Goal: Use online tool/utility: Utilize a website feature to perform a specific function

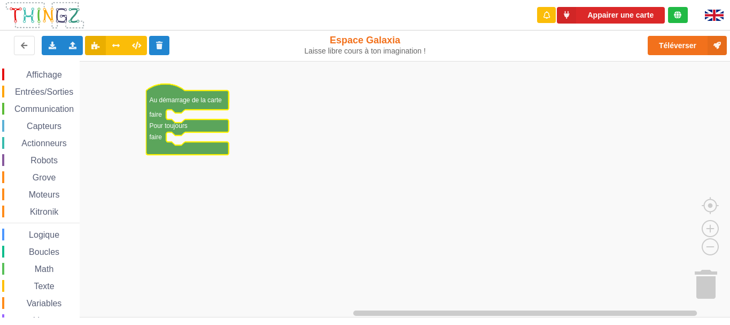
click at [44, 105] on span "Communication" at bounding box center [44, 108] width 63 height 9
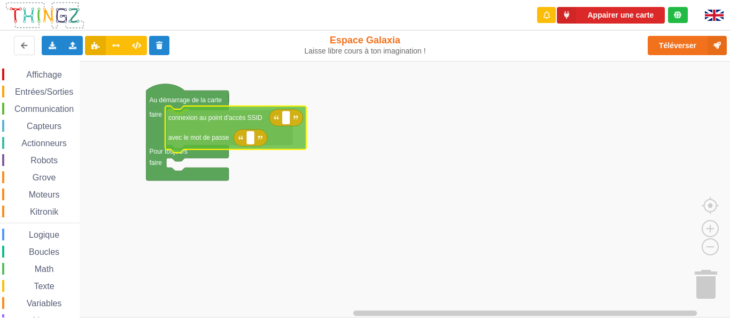
click at [194, 135] on div "Affichage Entrées/Sorties Communication Capteurs Actionneurs Robots Grove Moteu…" at bounding box center [369, 189] width 738 height 256
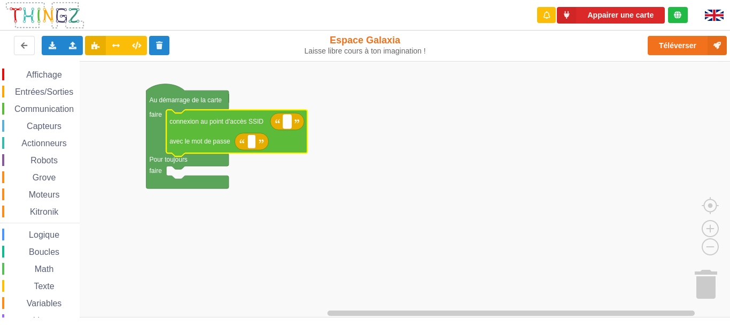
click at [288, 122] on text "Espace de travail de Blocky" at bounding box center [288, 121] width 2 height 7
type input "1234567890"
click at [293, 179] on rect "Espace de travail de Blocky" at bounding box center [369, 189] width 738 height 256
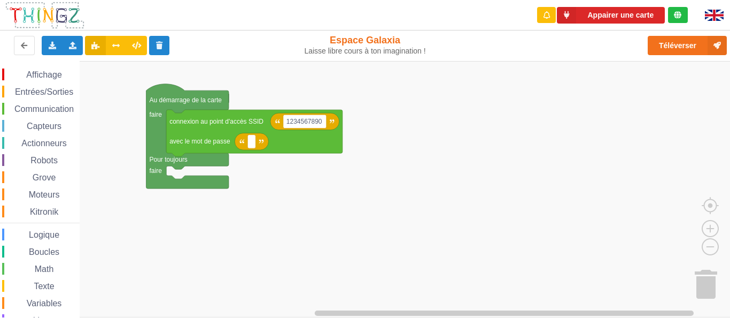
click at [47, 105] on span "Communication" at bounding box center [44, 108] width 63 height 9
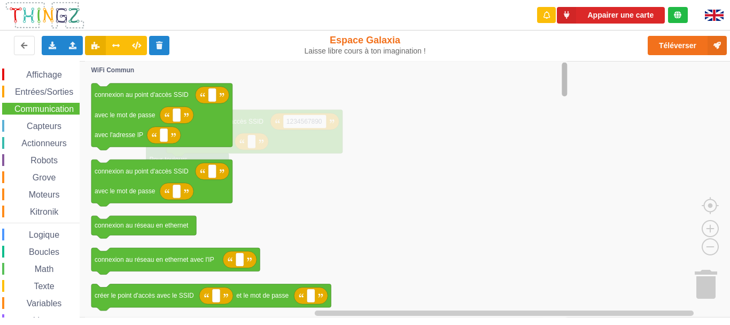
click at [566, 80] on g "Espace de travail de Blocky" at bounding box center [565, 188] width 8 height 253
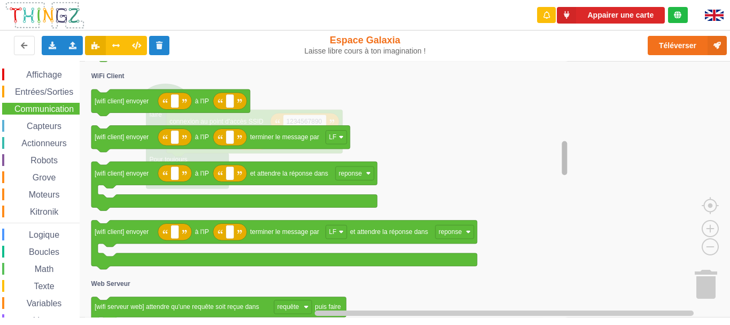
click at [561, 159] on g "Espace de travail de Blocky" at bounding box center [565, 188] width 8 height 253
click at [227, 105] on rect "Espace de travail de Blocky" at bounding box center [230, 101] width 8 height 14
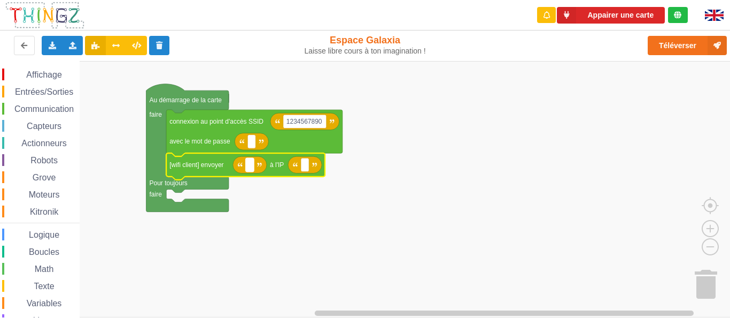
click at [252, 163] on rect "Espace de travail de Blocky" at bounding box center [250, 165] width 8 height 14
type input "sa marche"
click at [332, 168] on rect "Espace de travail de Blocky" at bounding box center [333, 165] width 8 height 14
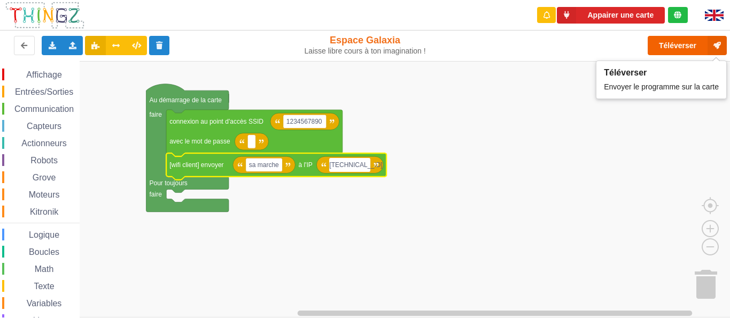
type input "192.168.4.1"
click at [691, 41] on button "Téléverser" at bounding box center [687, 45] width 79 height 19
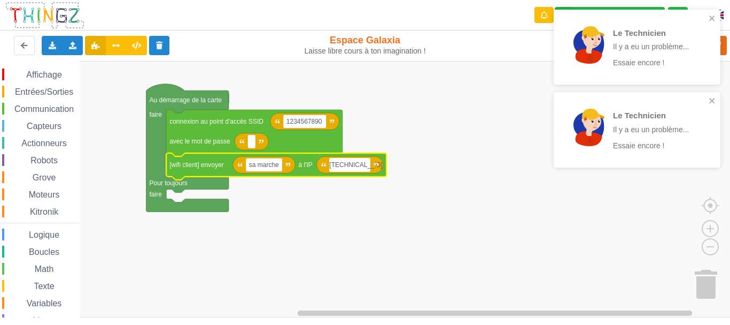
click at [554, 167] on div "notification timer" at bounding box center [554, 166] width 0 height 3
click at [641, 75] on div "Le Technicien Il y a eu un problème... Essaie encore !" at bounding box center [633, 47] width 144 height 60
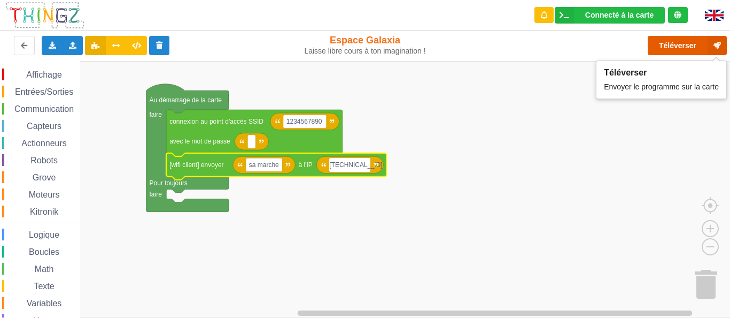
click at [657, 47] on button "Téléverser" at bounding box center [687, 45] width 79 height 19
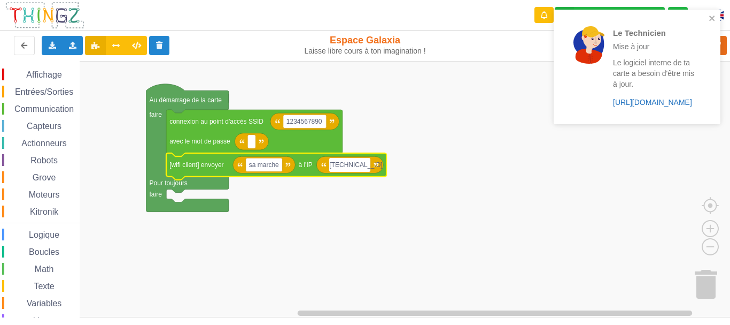
click at [638, 100] on link "https://play.thingz.co/firmware?micropython=0" at bounding box center [652, 102] width 79 height 9
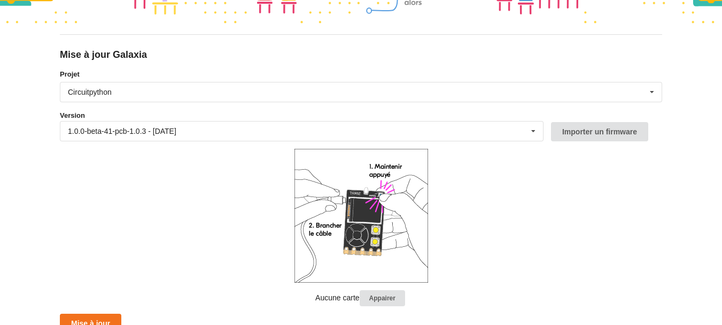
scroll to position [96, 0]
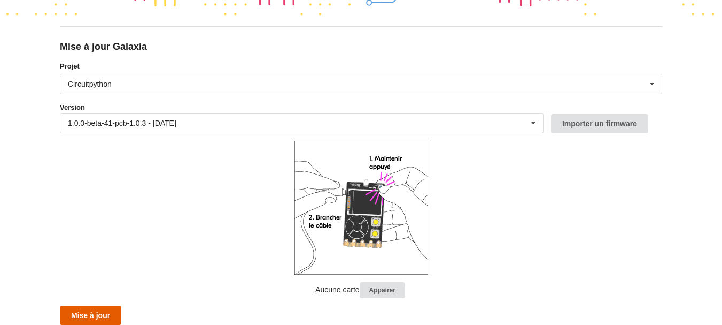
click at [91, 310] on button "Mise à jour" at bounding box center [90, 314] width 61 height 19
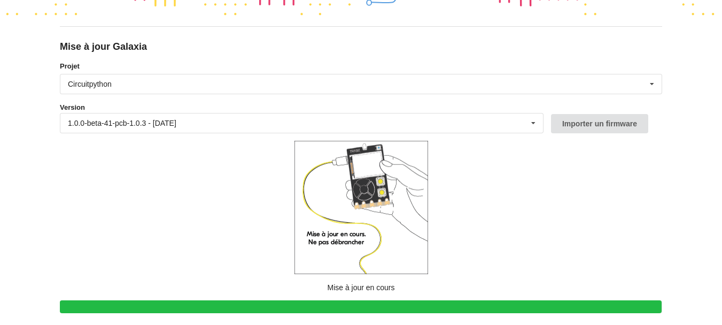
scroll to position [90, 0]
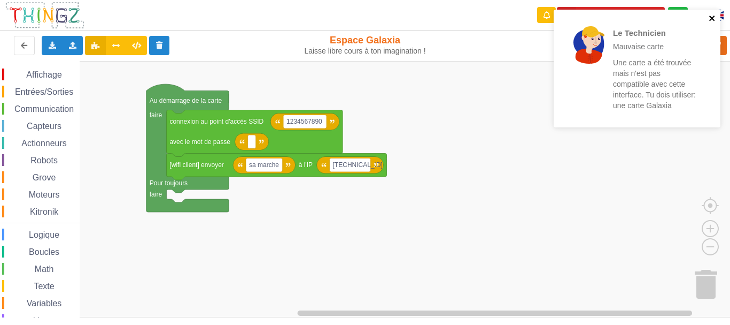
click at [710, 19] on icon "close" at bounding box center [712, 18] width 7 height 9
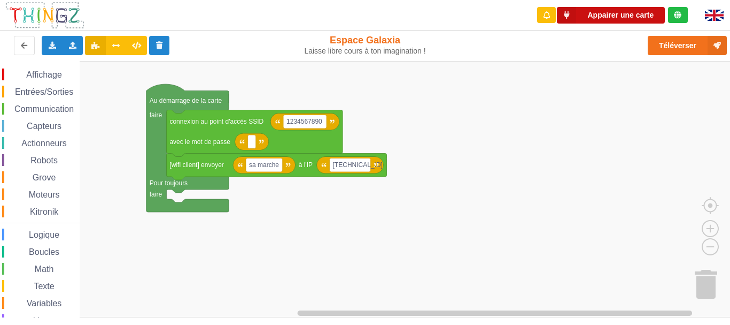
click at [644, 18] on button "Appairer une carte" at bounding box center [611, 15] width 108 height 17
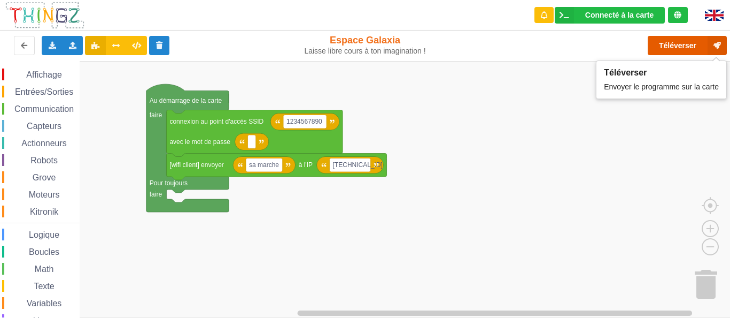
click at [654, 44] on button "Téléverser" at bounding box center [687, 45] width 79 height 19
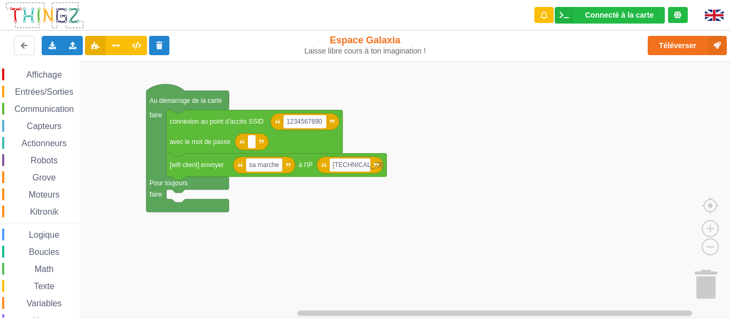
click at [51, 86] on div "Entrées/Sorties" at bounding box center [41, 92] width 78 height 12
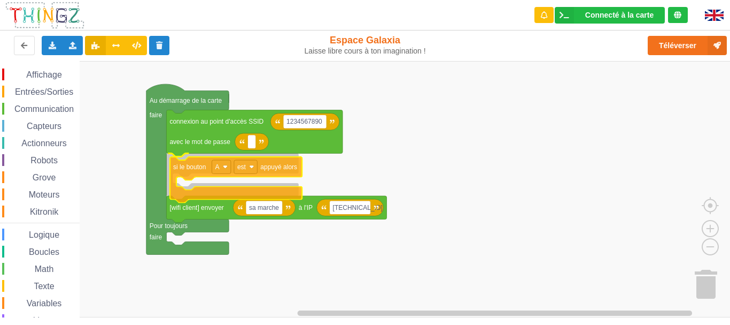
click at [183, 167] on div "Affichage Entrées/Sorties Communication Capteurs Actionneurs Robots Grove Moteu…" at bounding box center [369, 189] width 738 height 256
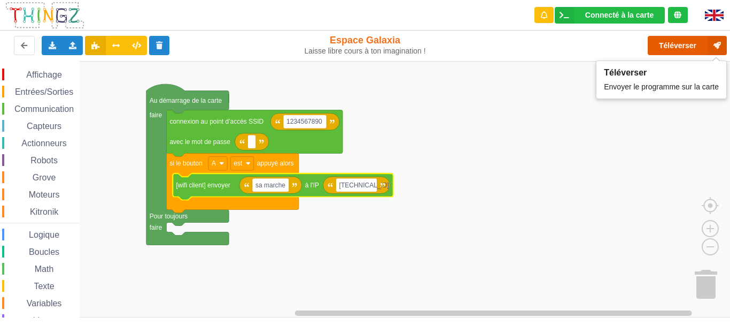
click at [673, 48] on button "Téléverser" at bounding box center [687, 45] width 79 height 19
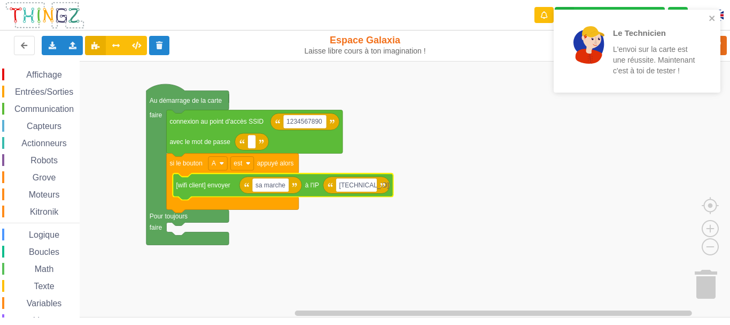
click at [708, 107] on rect "Espace de travail de Blocky" at bounding box center [369, 189] width 738 height 256
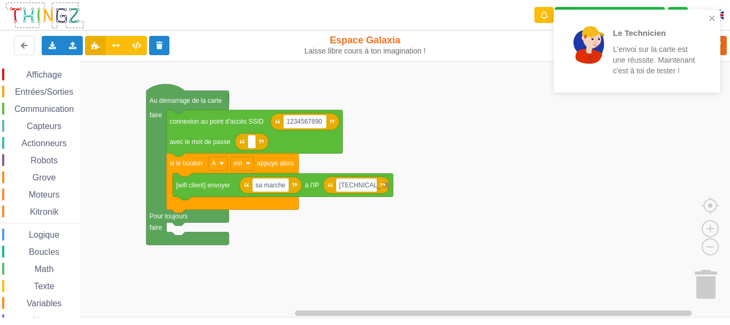
click at [699, 101] on div "Le Technicien L'envoi sur la carte est une réussite. Maintenant c'est à toi de …" at bounding box center [637, 54] width 171 height 95
click at [713, 18] on icon "close" at bounding box center [712, 18] width 5 height 5
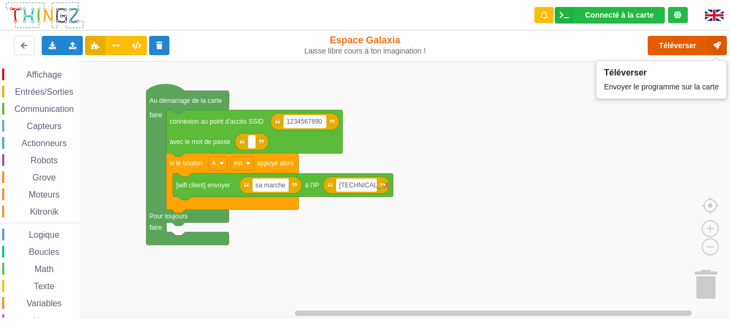
click at [714, 42] on icon at bounding box center [717, 45] width 19 height 19
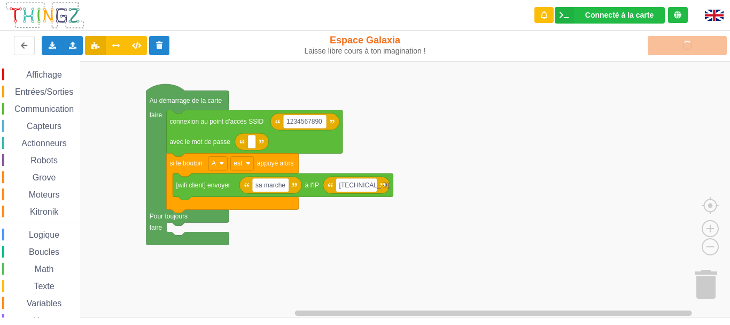
click at [710, 112] on rect "Espace de travail de Blocky" at bounding box center [369, 189] width 738 height 256
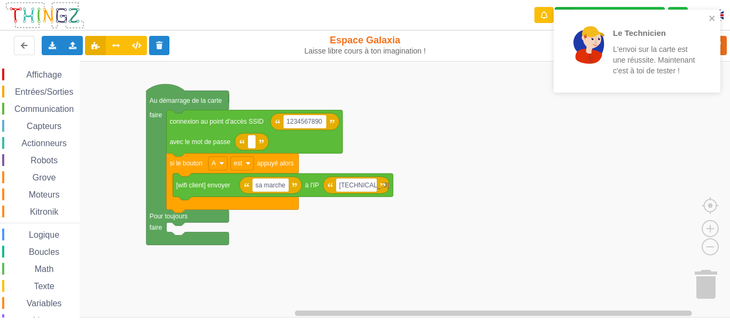
click at [710, 113] on rect "Espace de travail de Blocky" at bounding box center [369, 189] width 738 height 256
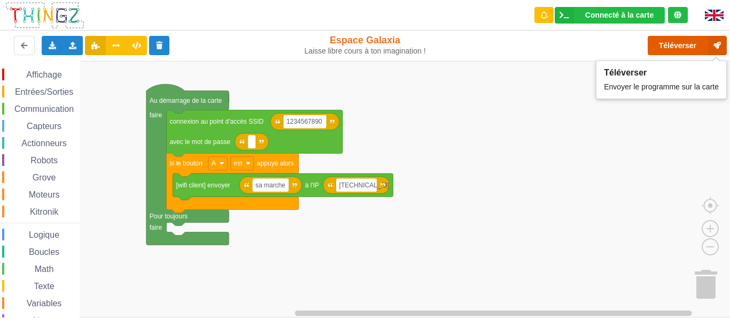
click at [707, 51] on button "Téléverser" at bounding box center [687, 45] width 79 height 19
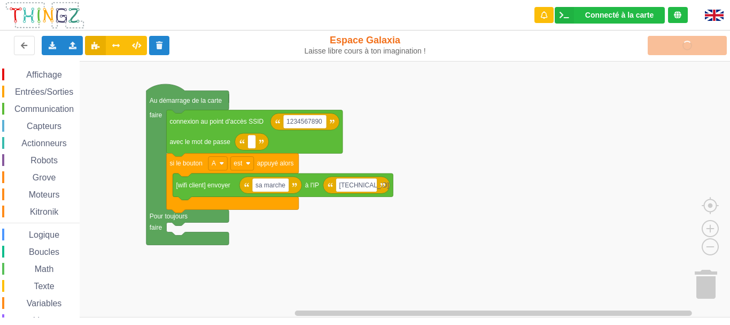
click at [65, 103] on div "Communication" at bounding box center [41, 109] width 78 height 12
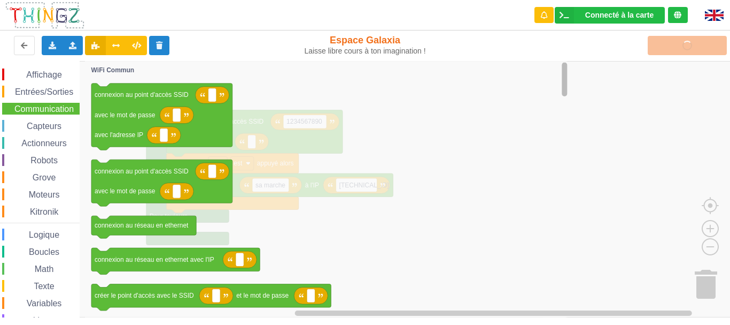
click at [562, 81] on g "Espace de travail de Blocky" at bounding box center [565, 188] width 8 height 253
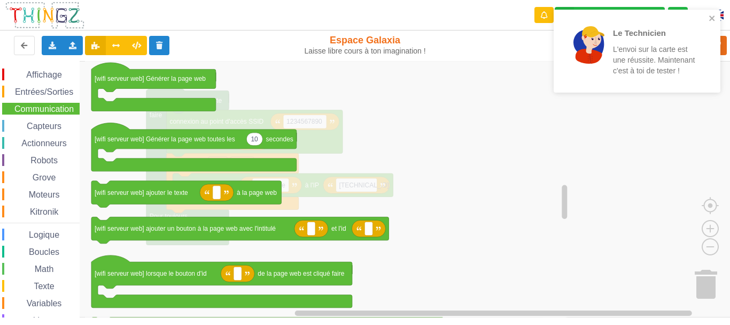
click at [572, 204] on rect "Espace de travail de Blocky" at bounding box center [369, 189] width 738 height 256
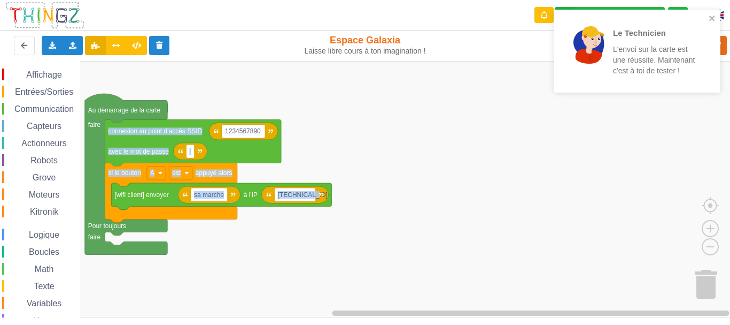
drag, startPoint x: 309, startPoint y: 138, endPoint x: 377, endPoint y: 136, distance: 68.5
click at [366, 136] on icon "1234567890 connexion au point d'accès SSID avec le mot de passe si le bouton A …" at bounding box center [393, 199] width 738 height 256
drag, startPoint x: 377, startPoint y: 136, endPoint x: 398, endPoint y: 137, distance: 21.4
click at [398, 137] on icon "1234567890 connexion au point d'accès SSID avec le mot de passe si le bouton A …" at bounding box center [393, 199] width 738 height 256
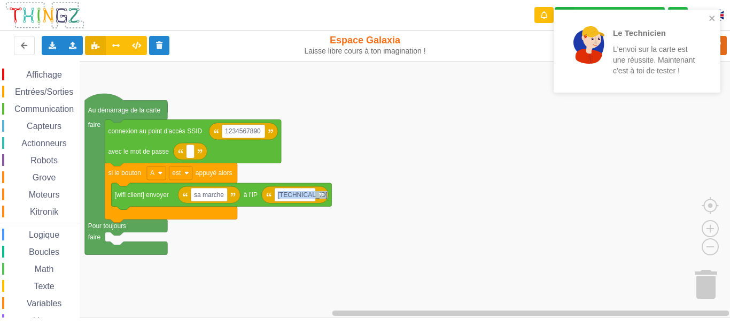
click at [398, 137] on icon "1234567890 connexion au point d'accès SSID avec le mot de passe si le bouton A …" at bounding box center [393, 199] width 738 height 256
drag, startPoint x: 152, startPoint y: 105, endPoint x: 196, endPoint y: 102, distance: 43.9
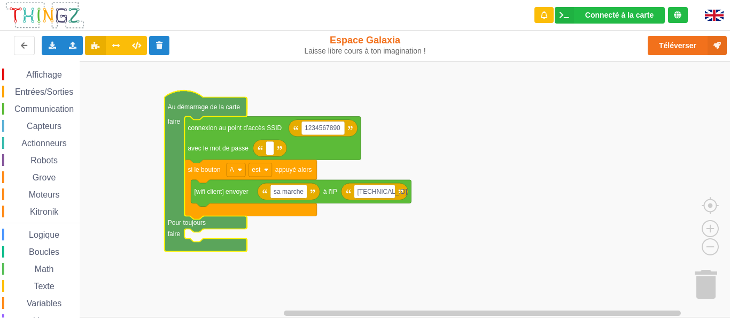
click at [21, 91] on span "Entrées/Sorties" at bounding box center [43, 91] width 61 height 9
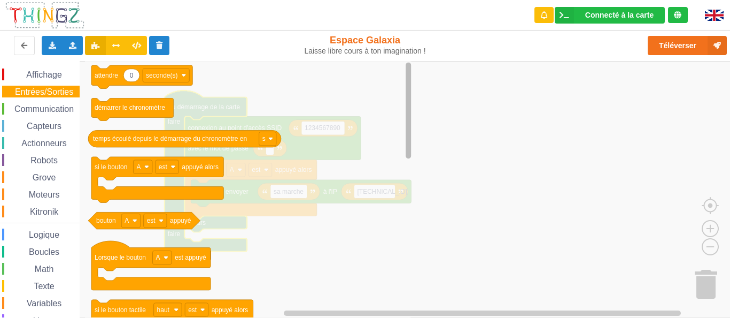
click at [408, 86] on rect "Espace de travail de Blocky" at bounding box center [408, 110] width 5 height 96
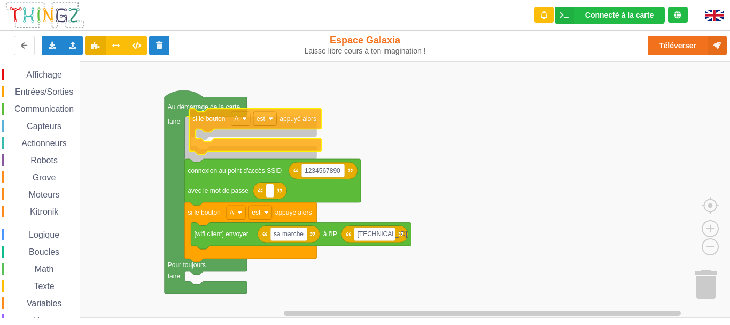
click at [198, 119] on div "Affichage Entrées/Sorties Communication Capteurs Actionneurs Robots Grove Moteu…" at bounding box center [369, 189] width 738 height 256
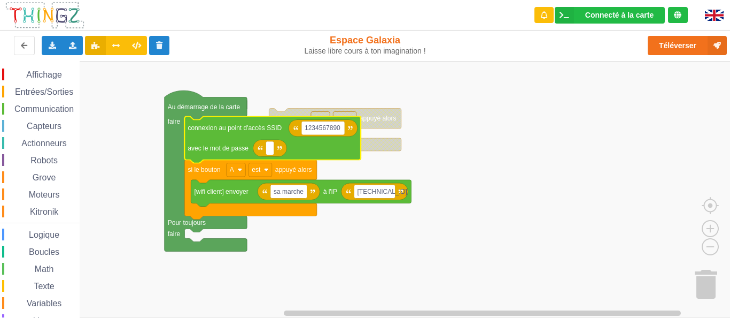
click at [297, 116] on g "1234567890 connexion au point d'accès SSID avec le mot de passe si le bouton A …" at bounding box center [297, 167] width 227 height 103
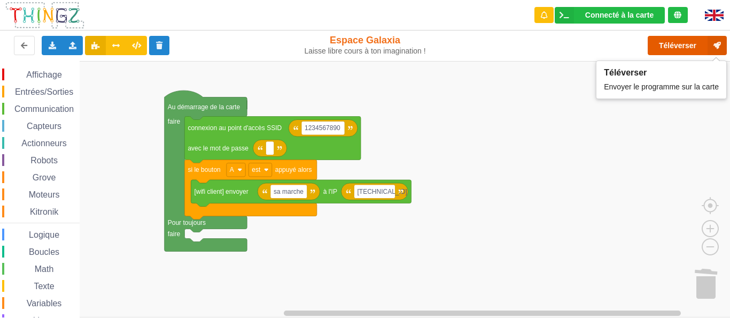
click at [684, 41] on button "Téléverser" at bounding box center [687, 45] width 79 height 19
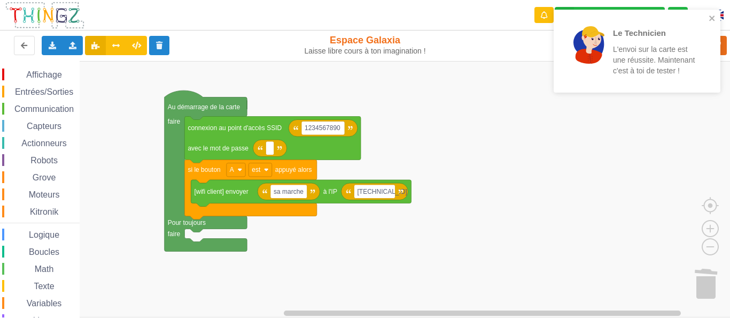
click at [685, 122] on rect "Espace de travail de Blocky" at bounding box center [369, 189] width 738 height 256
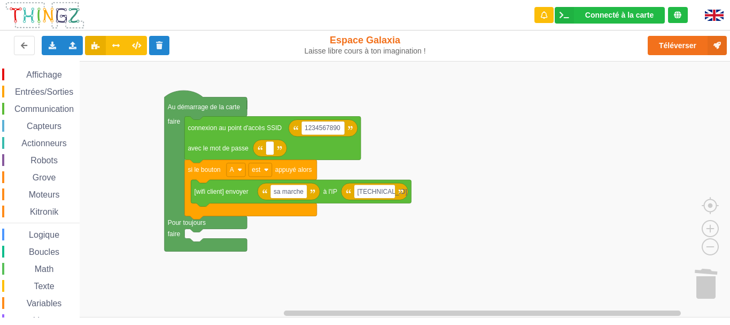
click at [40, 111] on span "Communication" at bounding box center [44, 108] width 63 height 9
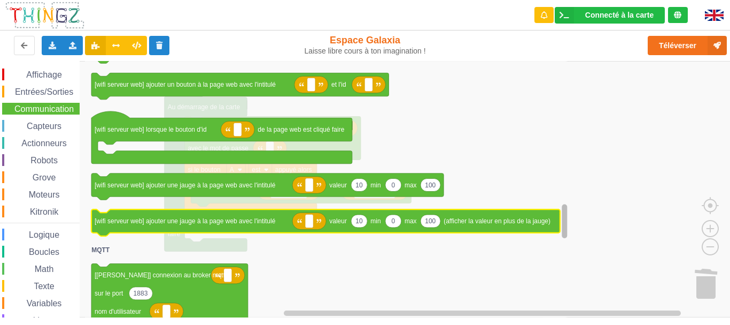
click at [535, 218] on div "Affichage Entrées/Sorties Communication Capteurs Actionneurs Robots Grove Moteu…" at bounding box center [369, 189] width 738 height 256
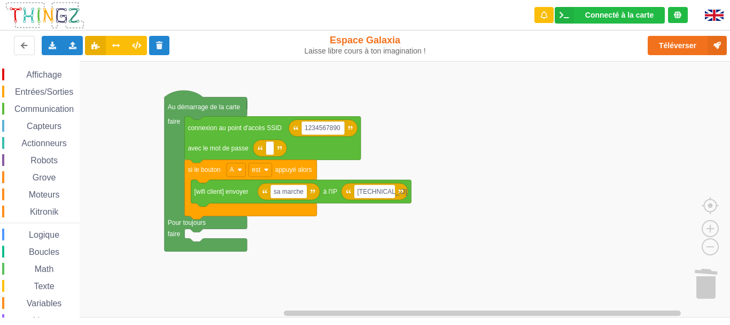
click at [652, 200] on rect "Espace de travail de Blocky" at bounding box center [369, 189] width 738 height 256
